Goal: Information Seeking & Learning: Find specific fact

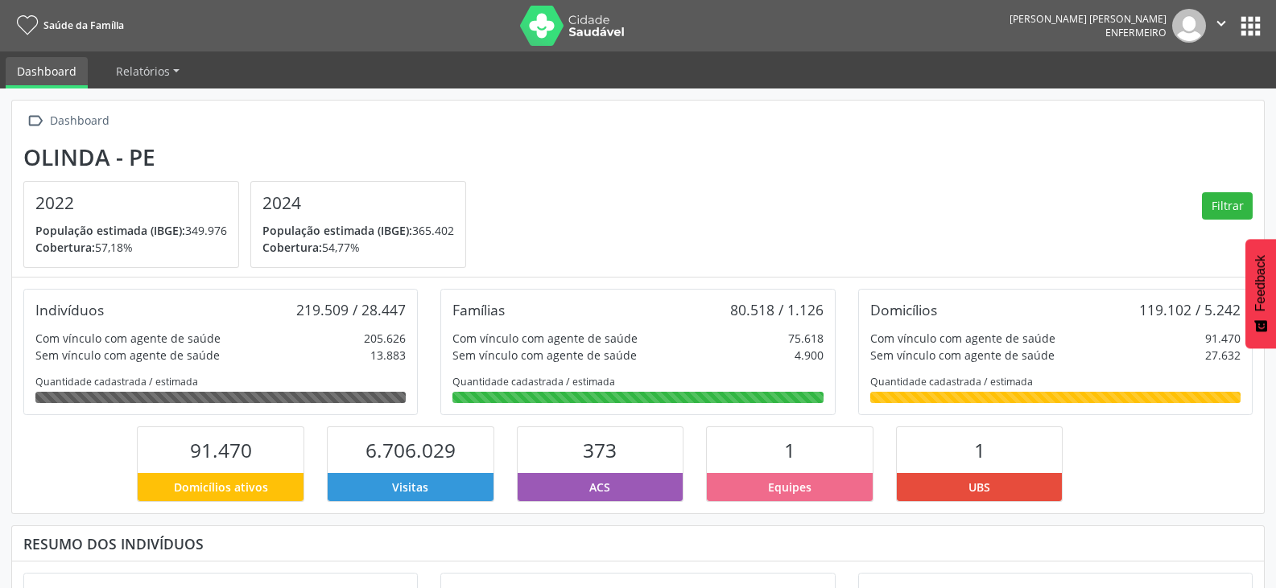
click at [1257, 21] on button "apps" at bounding box center [1250, 26] width 28 height 28
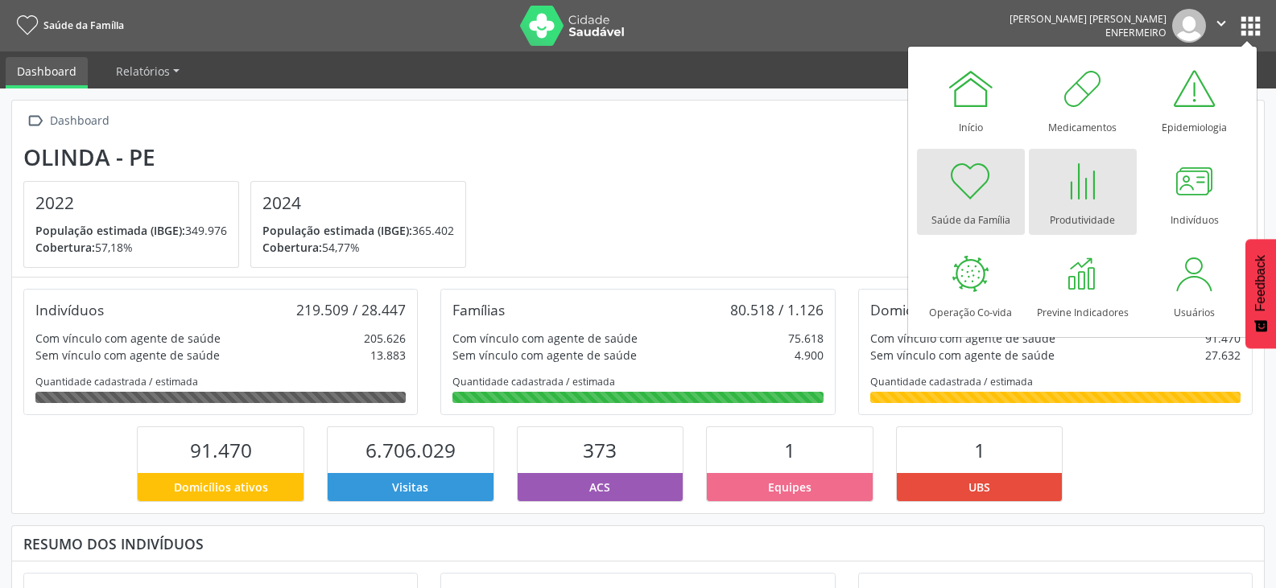
click at [1082, 199] on div at bounding box center [1082, 181] width 48 height 48
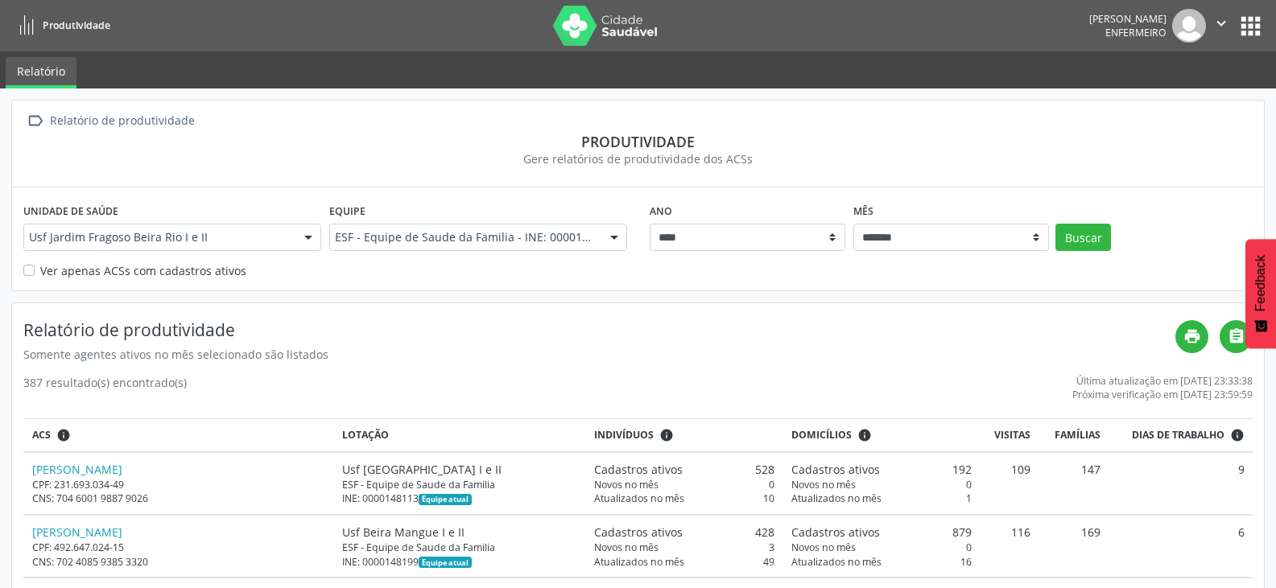
click at [769, 139] on div "Produtividade" at bounding box center [637, 142] width 1229 height 18
click at [1260, 20] on button "apps" at bounding box center [1250, 26] width 28 height 28
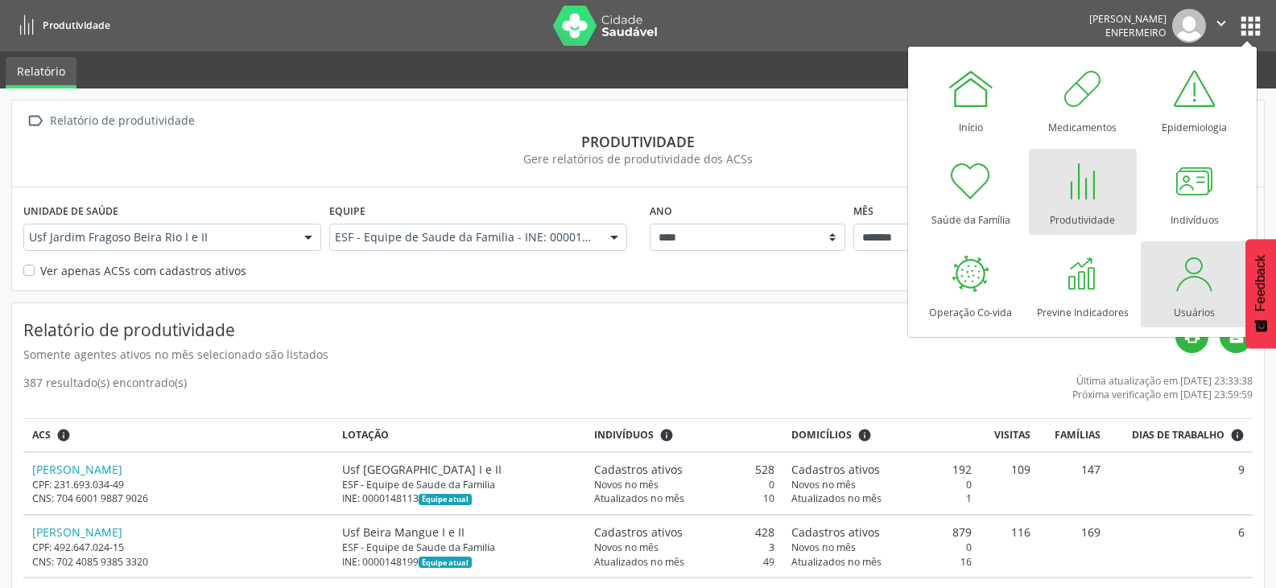
click at [1202, 287] on div at bounding box center [1194, 273] width 48 height 48
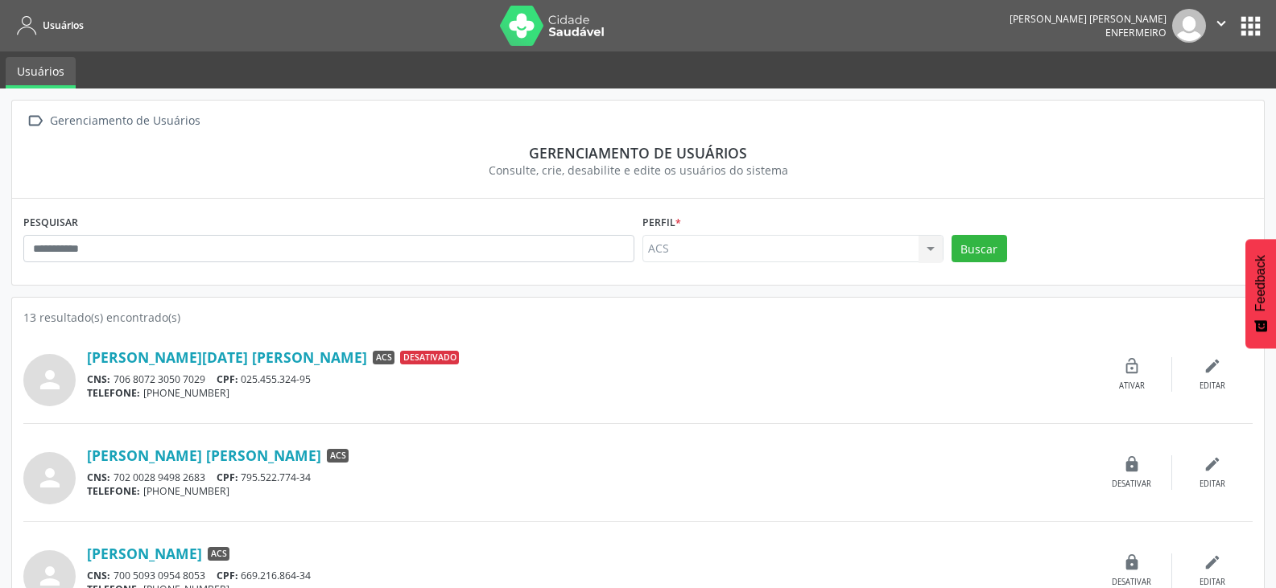
click at [1254, 31] on button "apps" at bounding box center [1250, 26] width 28 height 28
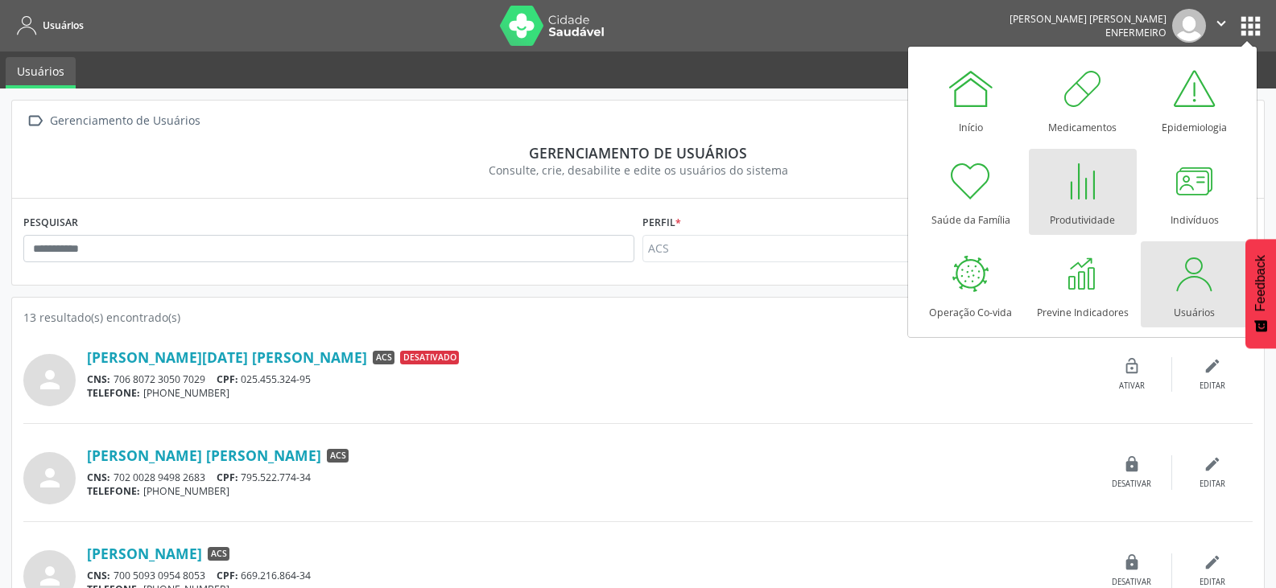
click at [1092, 175] on div at bounding box center [1082, 181] width 48 height 48
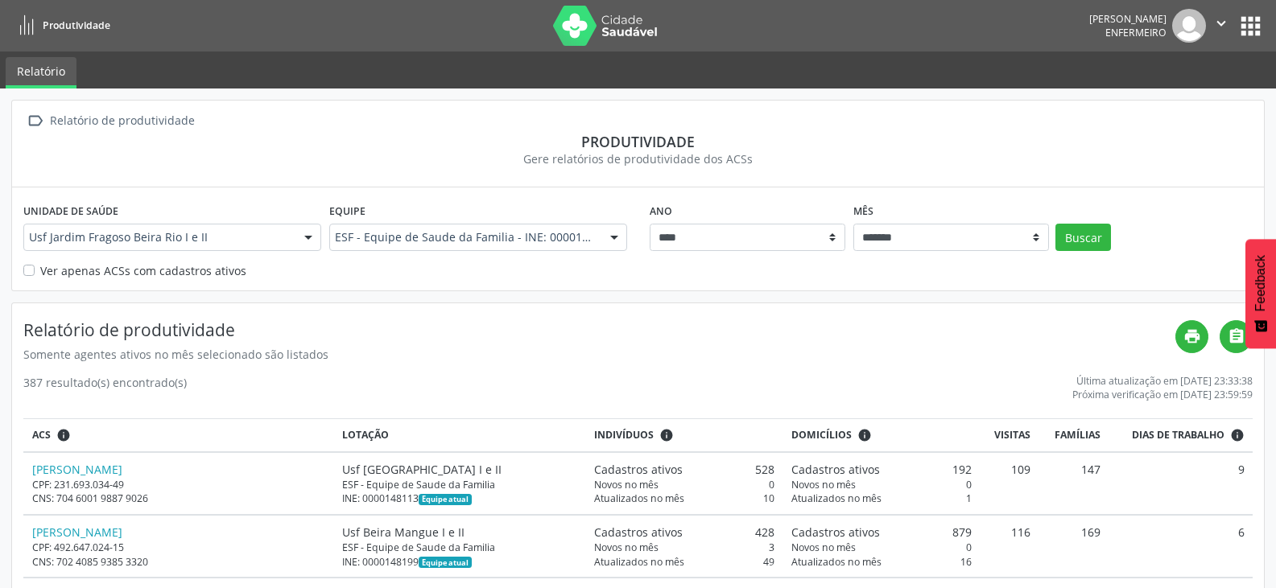
click at [40, 271] on label "Ver apenas ACSs com cadastros ativos" at bounding box center [143, 270] width 206 height 17
click at [1070, 244] on button "Buscar" at bounding box center [1083, 237] width 56 height 27
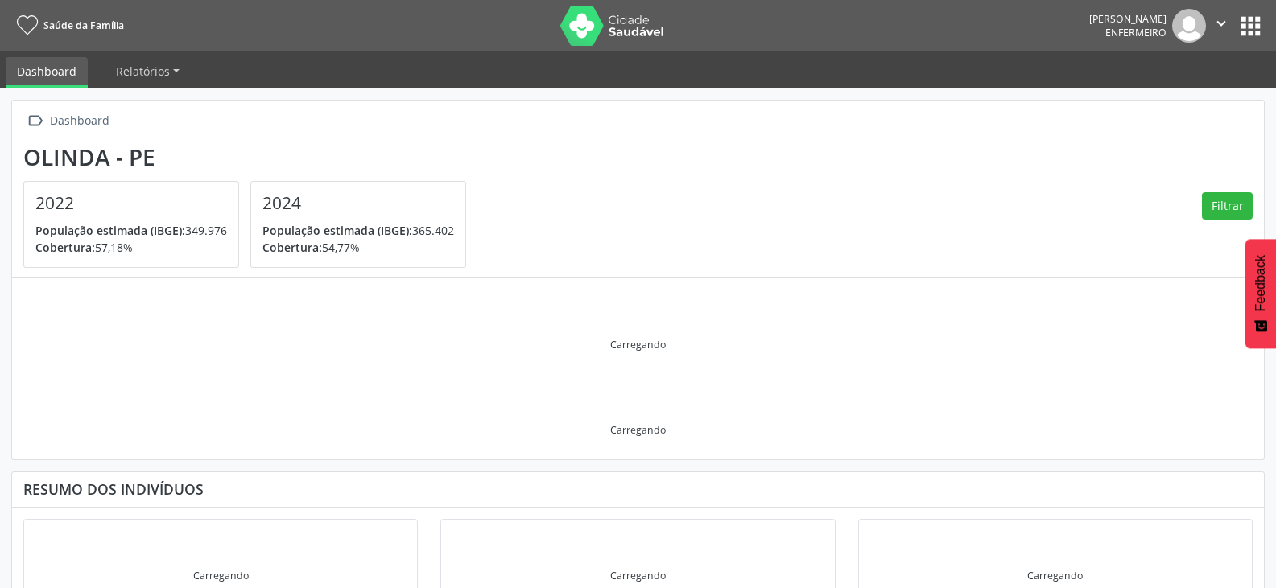
drag, startPoint x: 1252, startPoint y: 31, endPoint x: 1258, endPoint y: 37, distance: 8.6
click at [1256, 31] on button "apps" at bounding box center [1250, 26] width 28 height 28
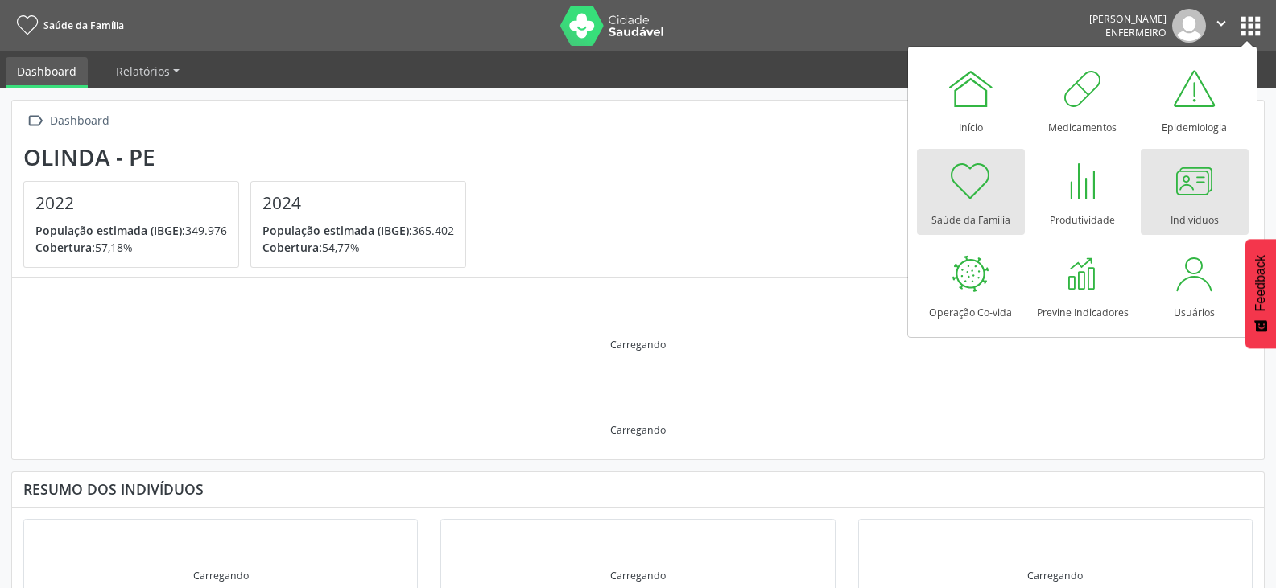
click at [1176, 206] on div "Indivíduos" at bounding box center [1194, 216] width 48 height 22
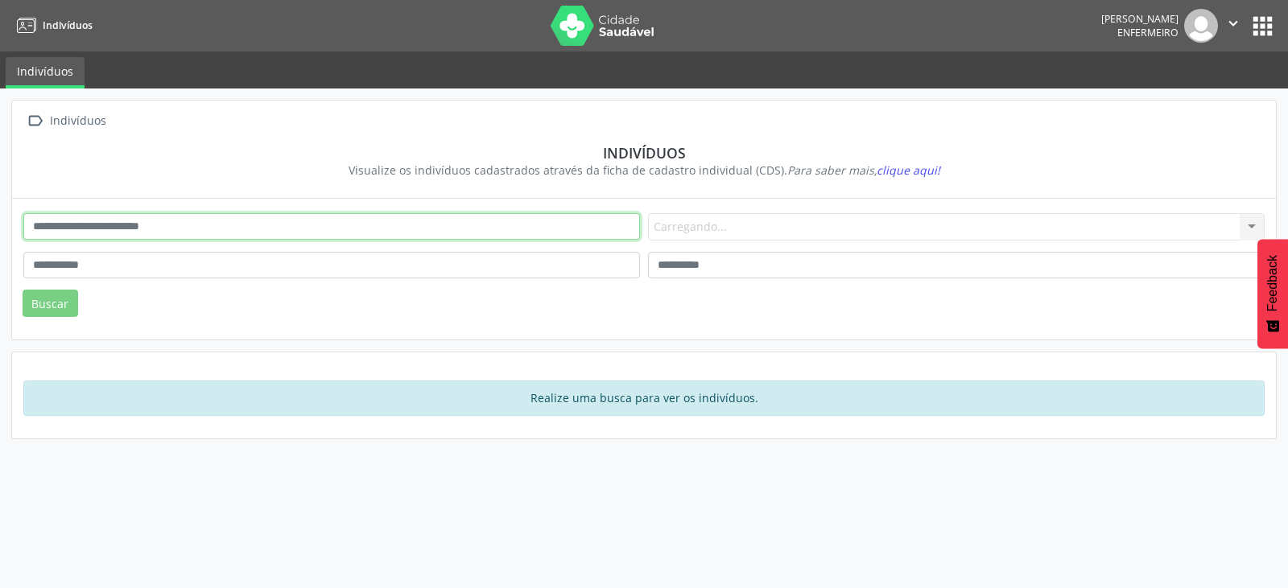
click at [229, 240] on input "text" at bounding box center [331, 226] width 616 height 27
paste input "**********"
type input "**********"
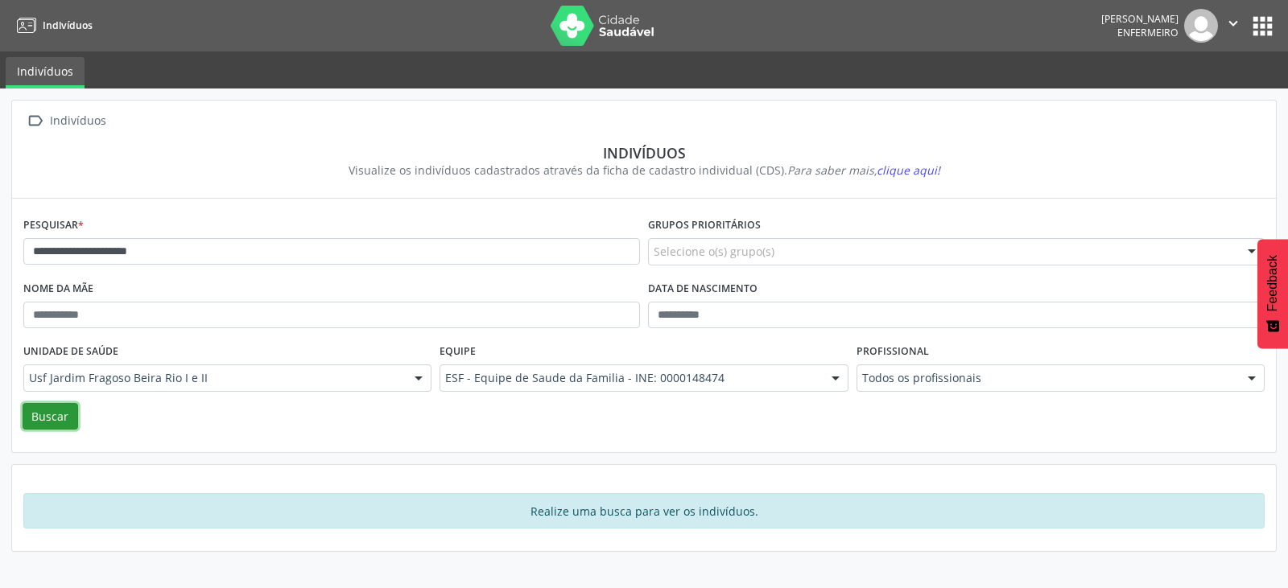
click at [70, 411] on button "Buscar" at bounding box center [51, 416] width 56 height 27
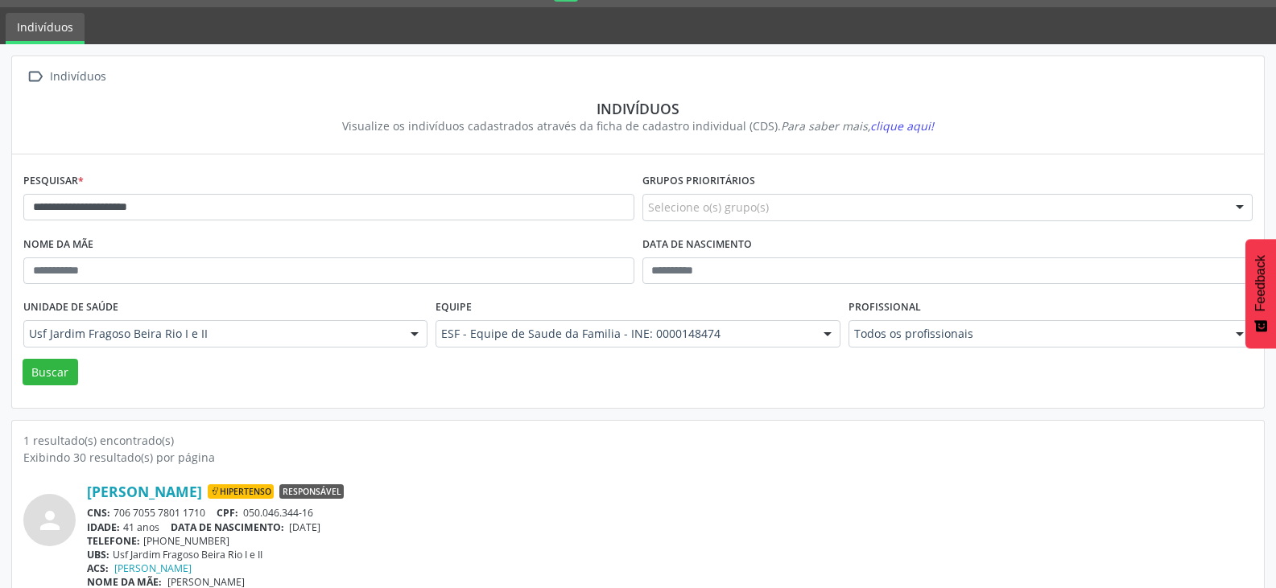
scroll to position [68, 0]
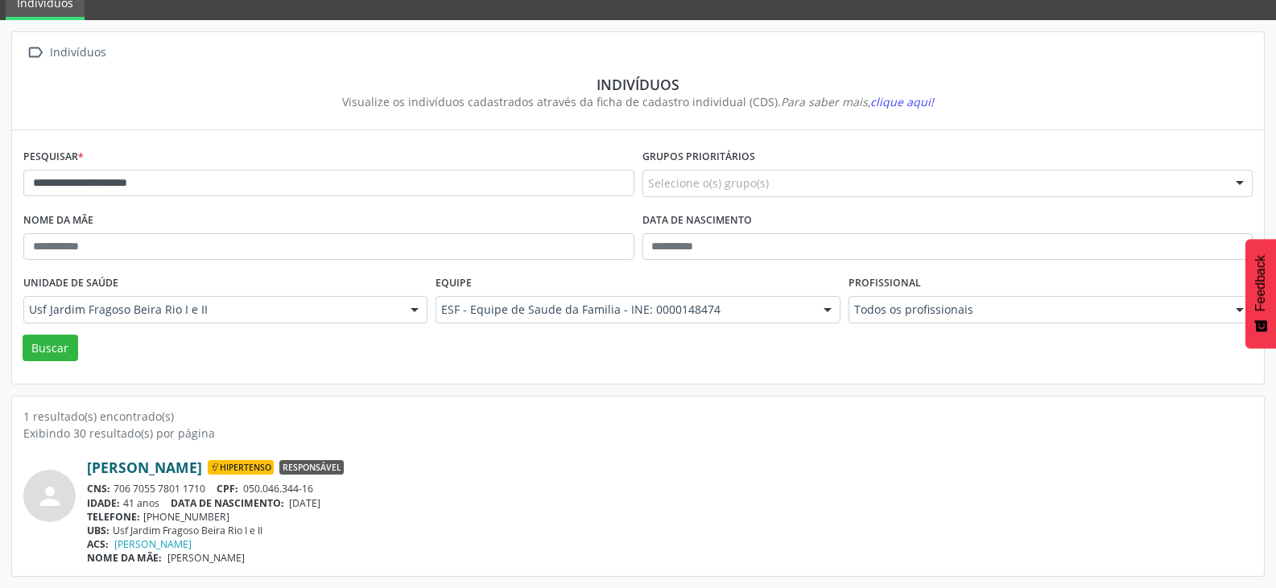
click at [138, 464] on link "[PERSON_NAME]" at bounding box center [144, 468] width 115 height 18
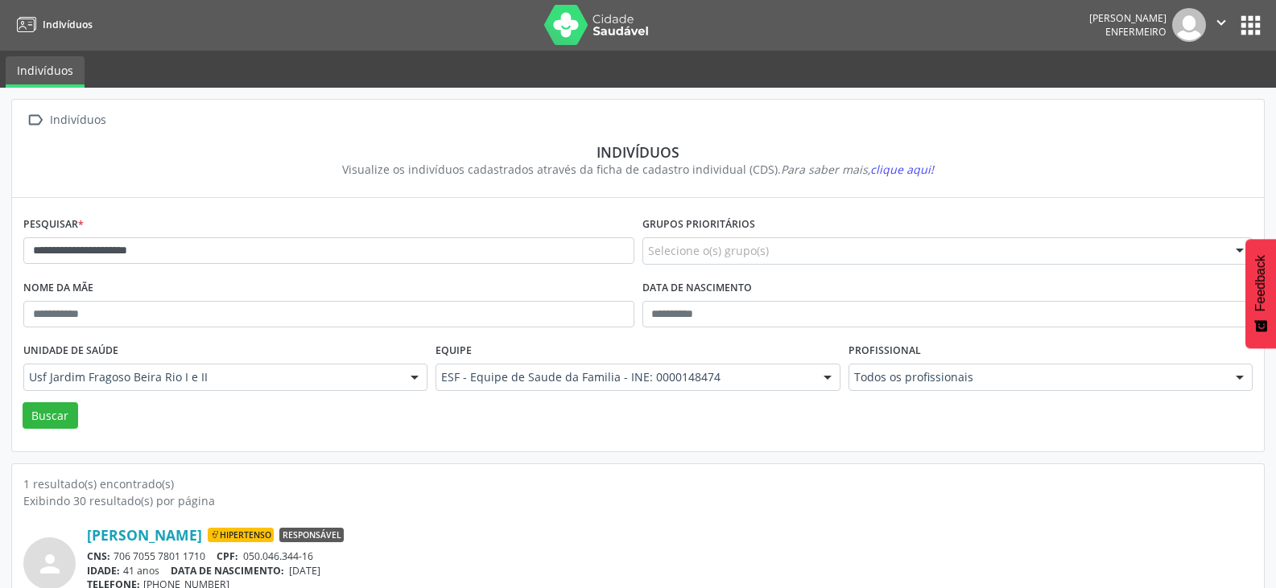
scroll to position [0, 0]
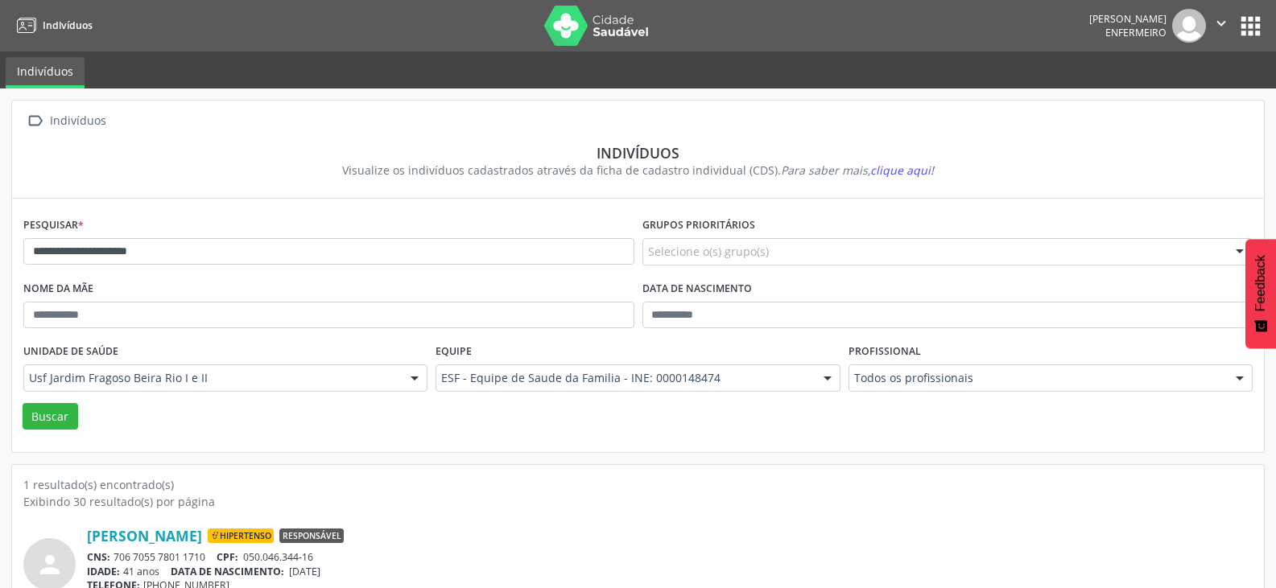
click at [600, 27] on img at bounding box center [596, 26] width 105 height 40
